Goal: Transaction & Acquisition: Purchase product/service

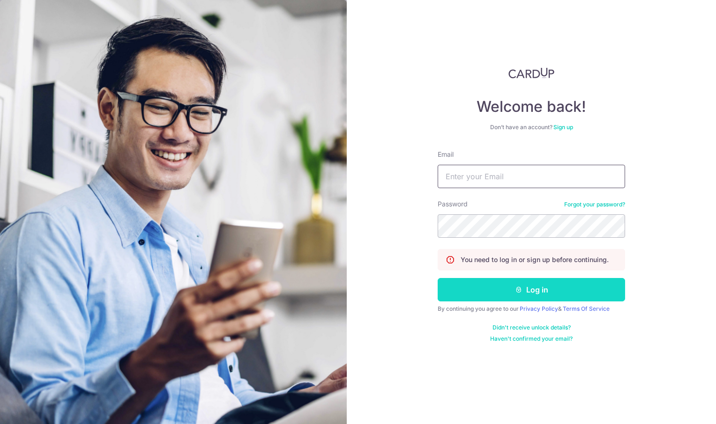
type input "[EMAIL_ADDRESS][DOMAIN_NAME]"
click at [528, 292] on button "Log in" at bounding box center [530, 289] width 187 height 23
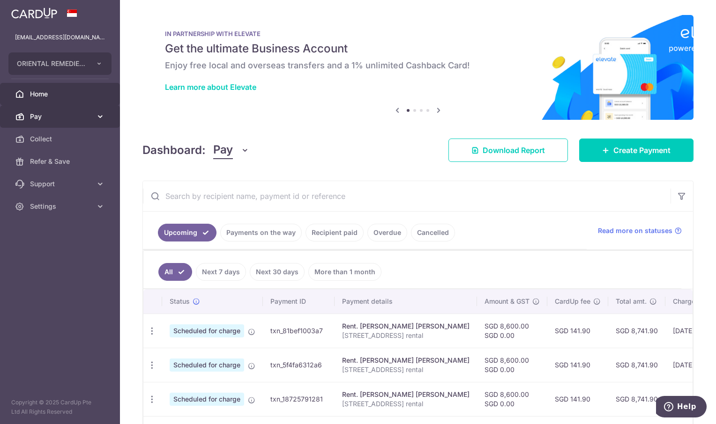
click at [65, 119] on span "Pay" at bounding box center [61, 116] width 62 height 9
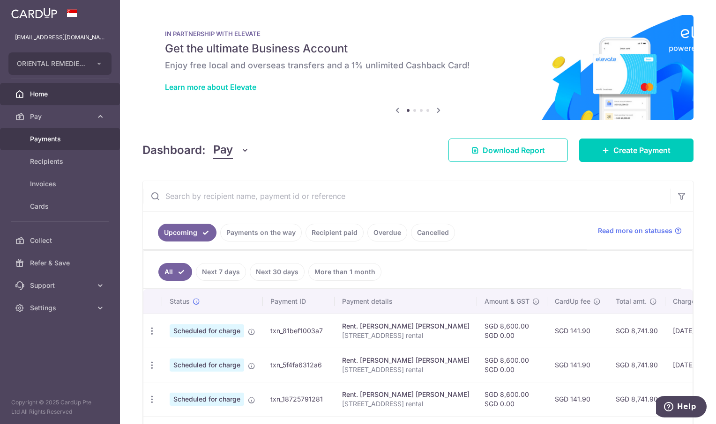
click at [62, 141] on span "Payments" at bounding box center [61, 138] width 62 height 9
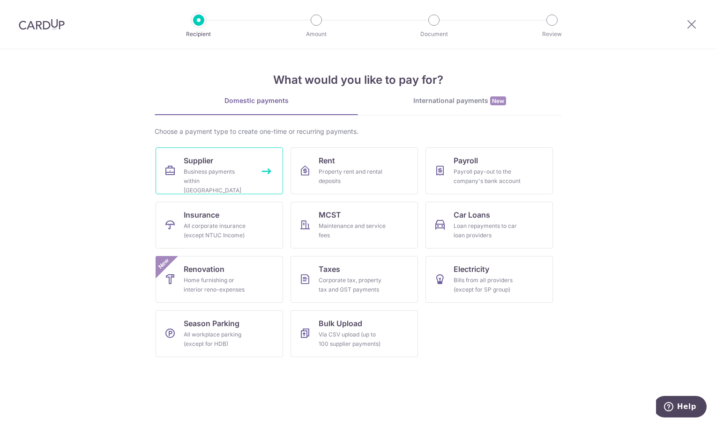
click at [200, 172] on div "Business payments within [GEOGRAPHIC_DATA]" at bounding box center [217, 181] width 67 height 28
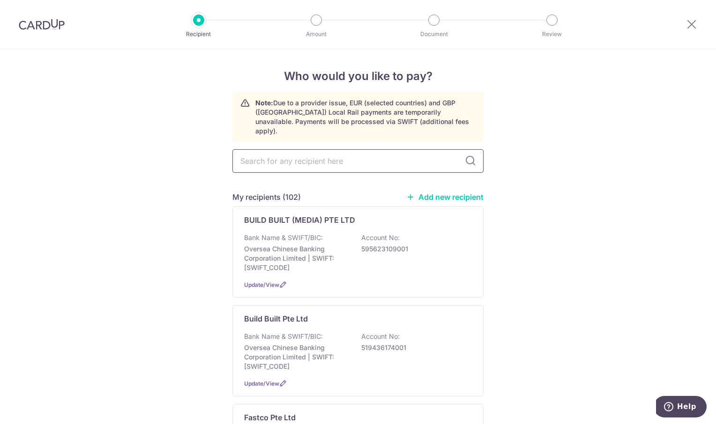
click at [278, 152] on input "text" at bounding box center [357, 160] width 251 height 23
type input "great"
